Goal: Information Seeking & Learning: Learn about a topic

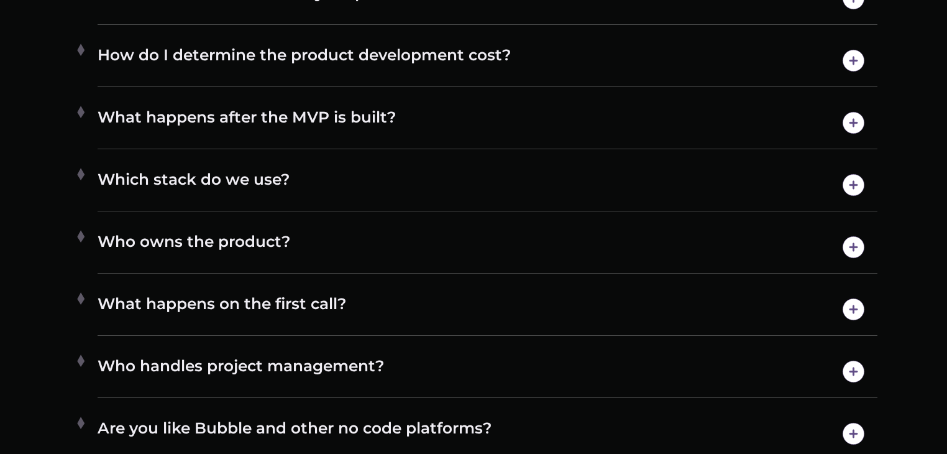
scroll to position [6747, 0]
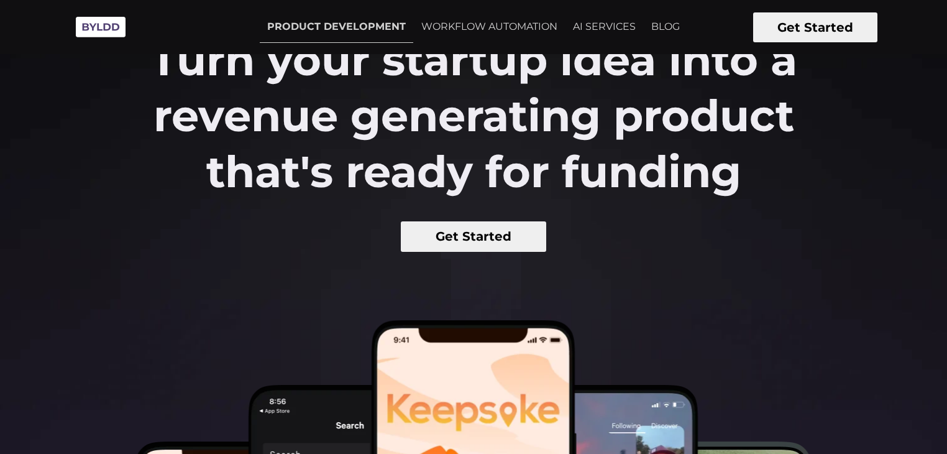
scroll to position [0, 0]
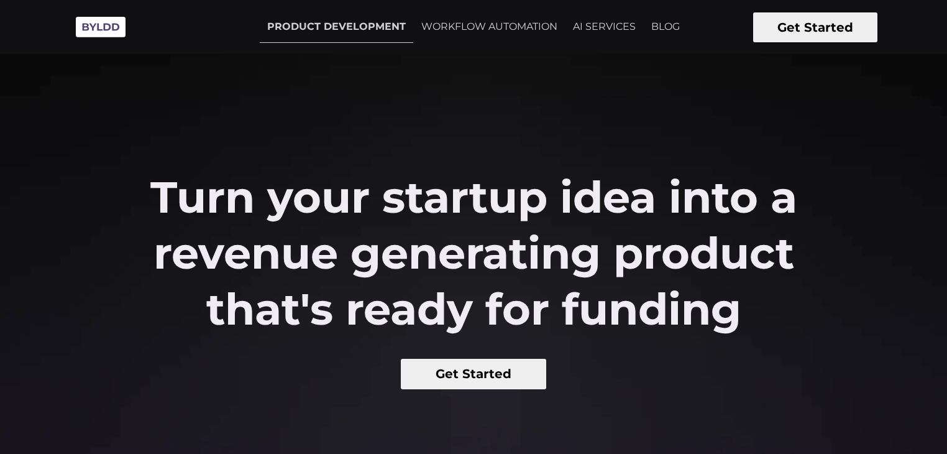
click at [97, 34] on img at bounding box center [101, 27] width 62 height 34
click at [853, 24] on button "Get Started" at bounding box center [815, 27] width 124 height 30
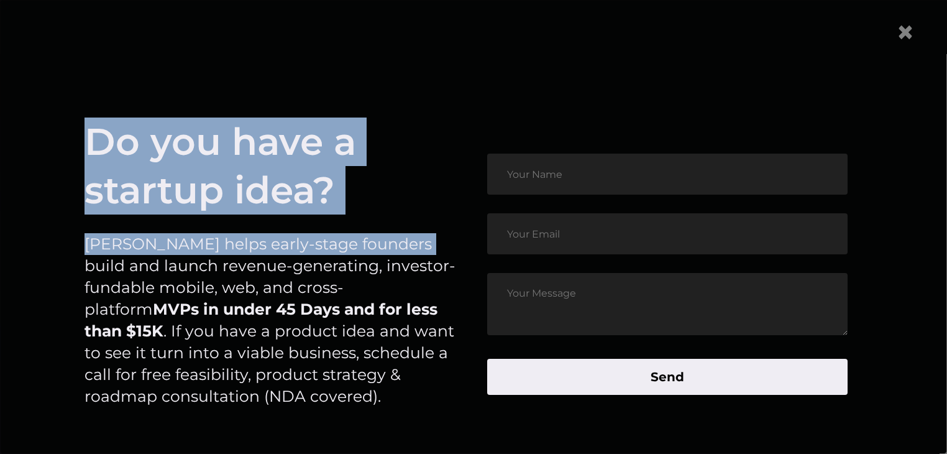
drag, startPoint x: 59, startPoint y: 149, endPoint x: 410, endPoint y: 250, distance: 364.9
click at [410, 250] on article "Do you have a startup idea? [PERSON_NAME] helps early-stage founders build and …" at bounding box center [473, 274] width 883 height 413
click at [410, 250] on p "[PERSON_NAME] helps early-stage founders build and launch revenue-generating, i…" at bounding box center [271, 320] width 372 height 174
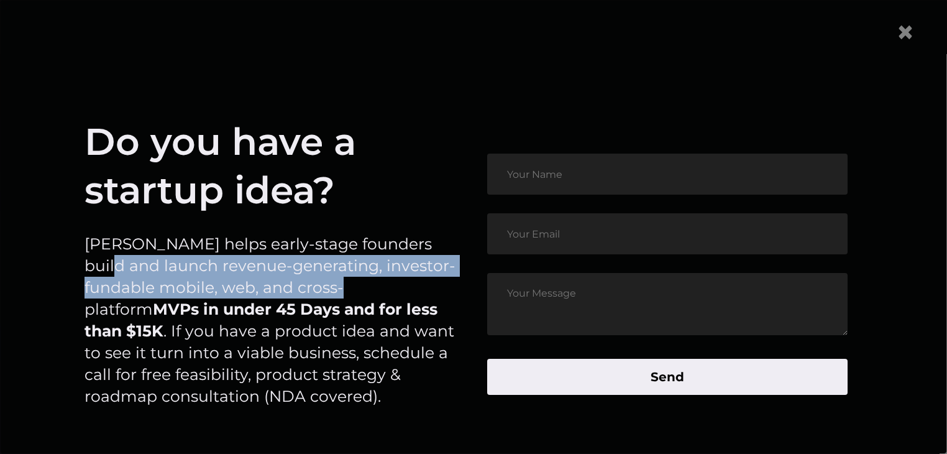
drag, startPoint x: 97, startPoint y: 263, endPoint x: 333, endPoint y: 287, distance: 237.4
click at [333, 287] on p "[PERSON_NAME] helps early-stage founders build and launch revenue-generating, i…" at bounding box center [271, 320] width 372 height 174
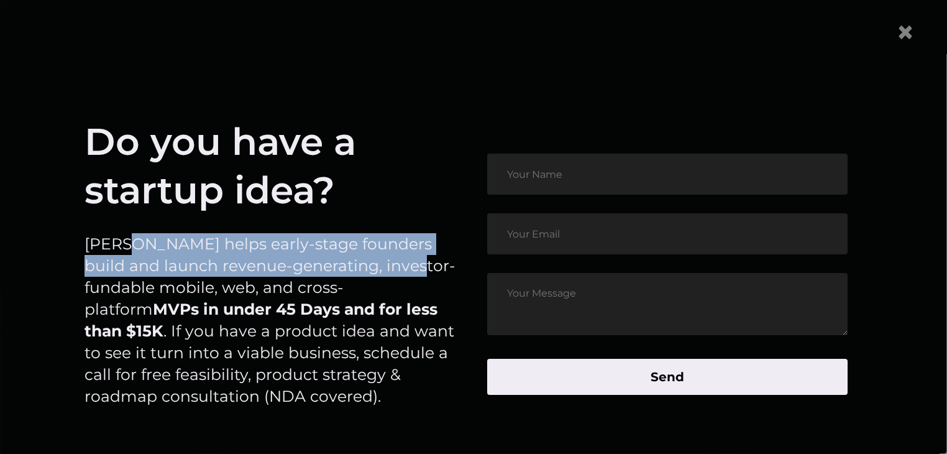
drag, startPoint x: 133, startPoint y: 244, endPoint x: 411, endPoint y: 261, distance: 278.3
click at [411, 261] on p "[PERSON_NAME] helps early-stage founders build and launch revenue-generating, i…" at bounding box center [271, 320] width 372 height 174
